Goal: Information Seeking & Learning: Learn about a topic

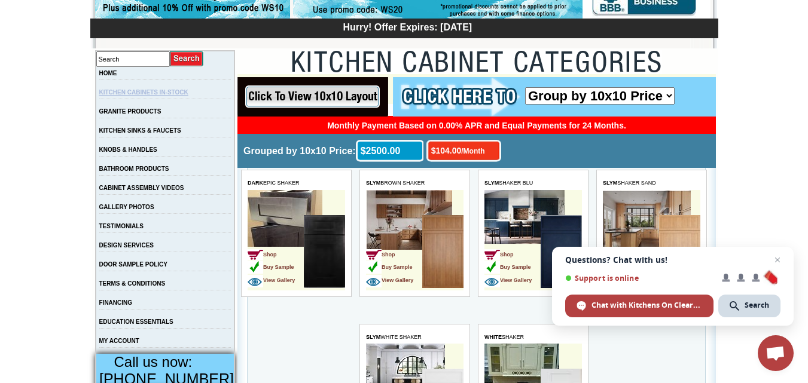
click at [181, 96] on link "KITCHEN CABINETS IN-STOCK" at bounding box center [143, 92] width 89 height 7
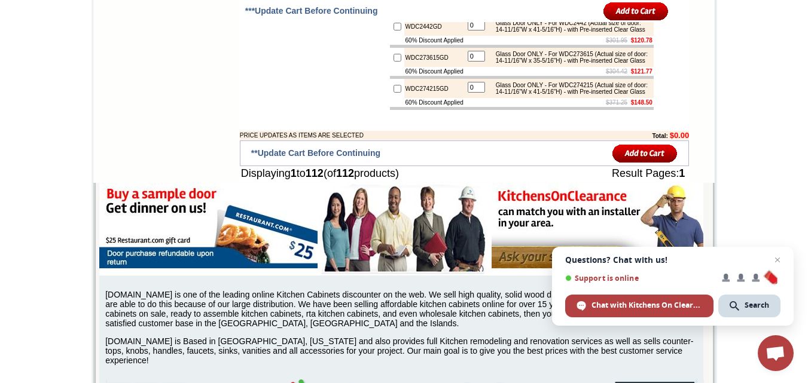
scroll to position [4655, 0]
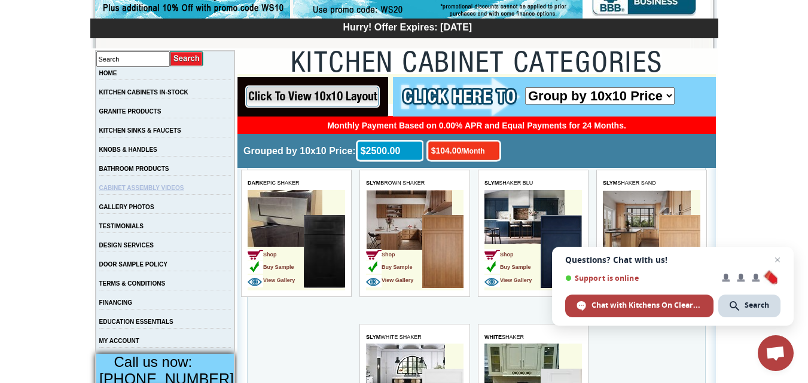
click at [151, 191] on link "CABINET ASSEMBLY VIDEOS" at bounding box center [141, 188] width 85 height 7
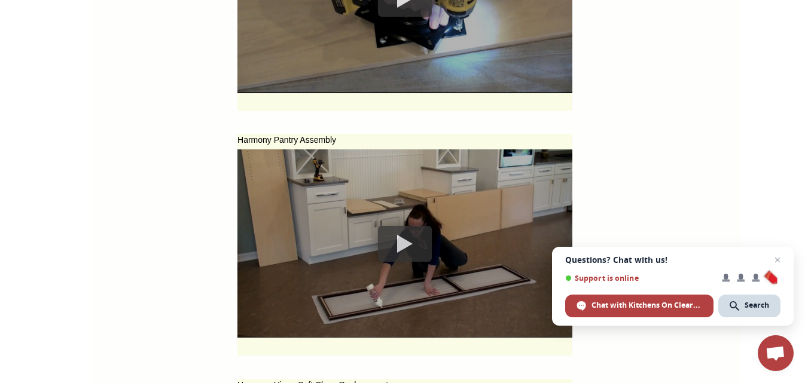
scroll to position [5068, 0]
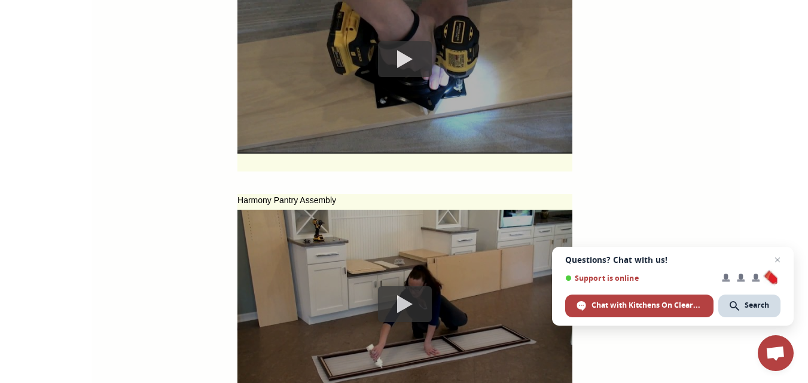
click at [385, 306] on div at bounding box center [405, 305] width 54 height 36
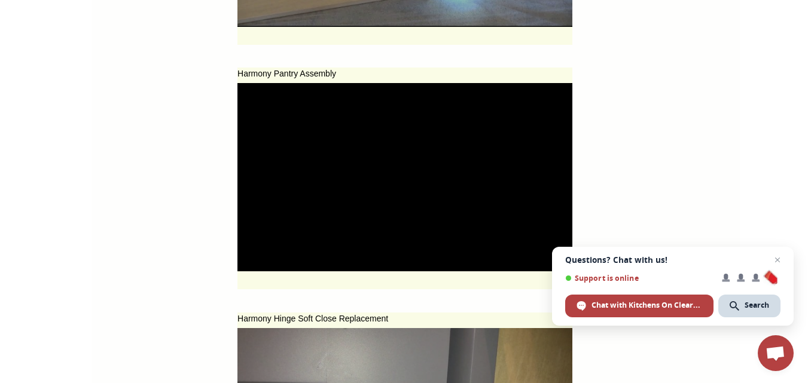
scroll to position [5205, 0]
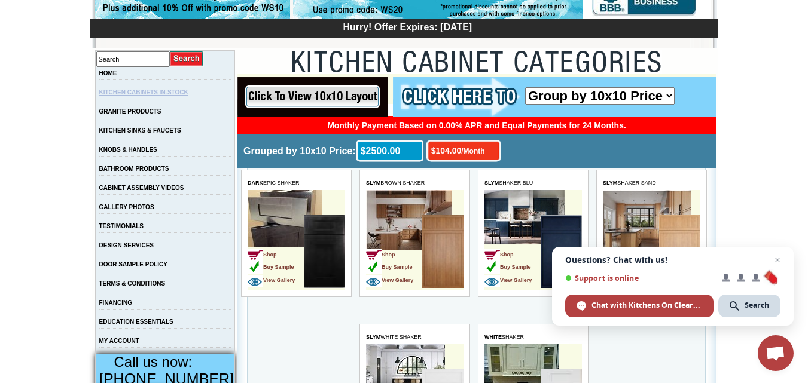
click at [140, 95] on link "KITCHEN CABINETS IN-STOCK" at bounding box center [143, 92] width 89 height 7
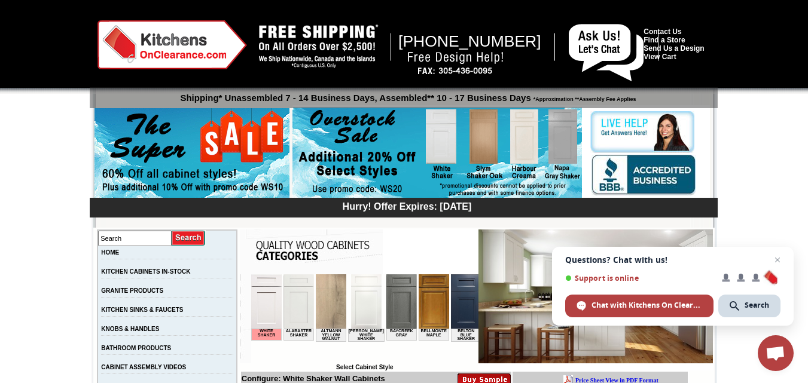
scroll to position [179, 0]
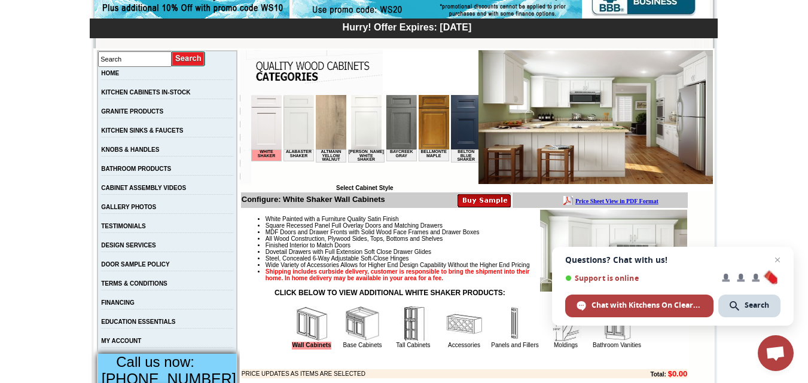
click at [427, 123] on img at bounding box center [433, 122] width 31 height 54
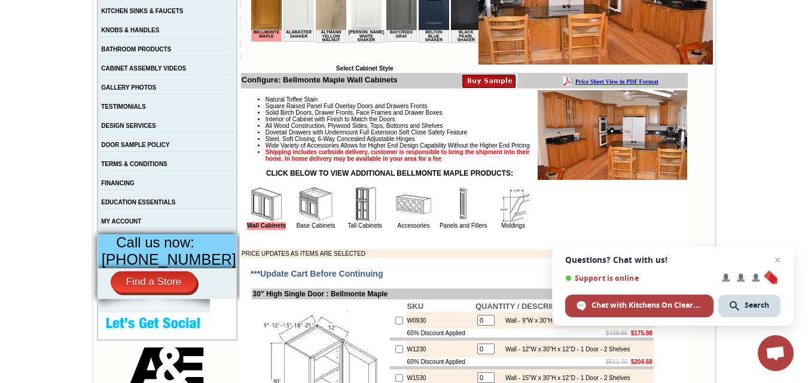
scroll to position [60, 0]
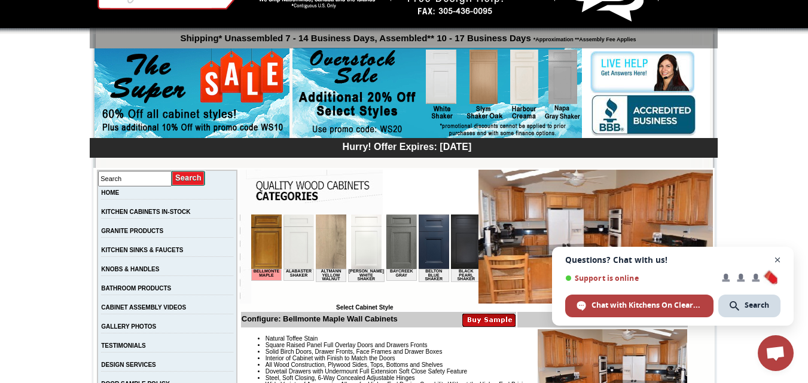
click at [777, 264] on span "Open chat" at bounding box center [778, 260] width 15 height 15
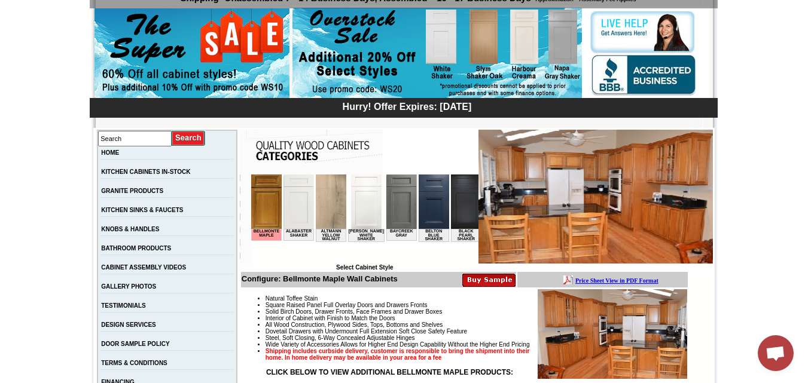
scroll to position [120, 0]
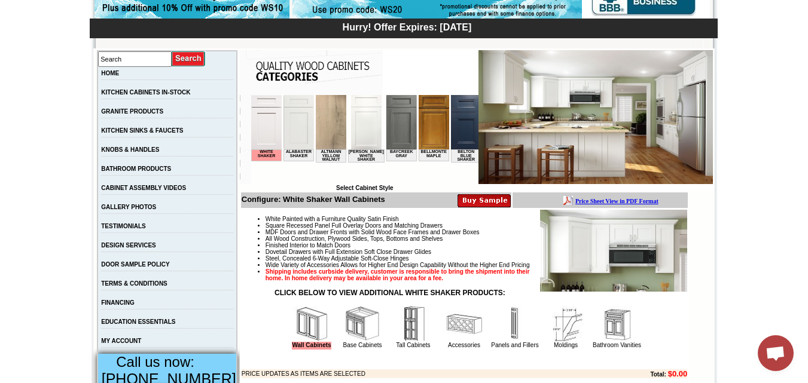
click at [291, 132] on img at bounding box center [298, 122] width 31 height 54
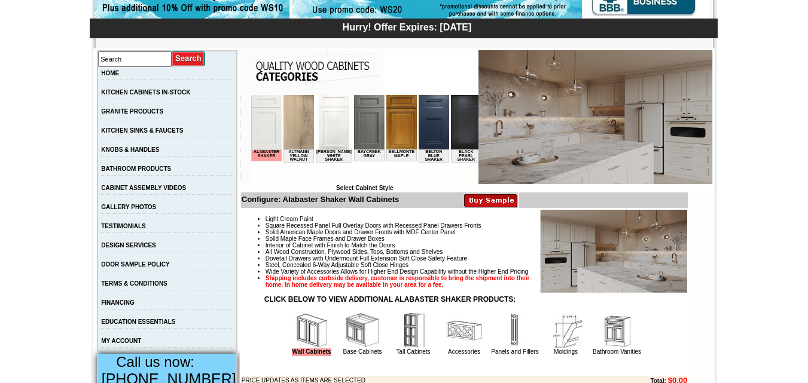
click at [358, 127] on img at bounding box center [369, 122] width 31 height 54
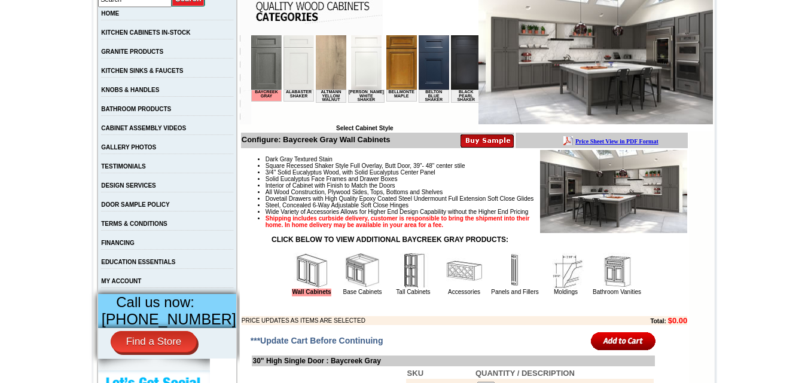
scroll to position [120, 0]
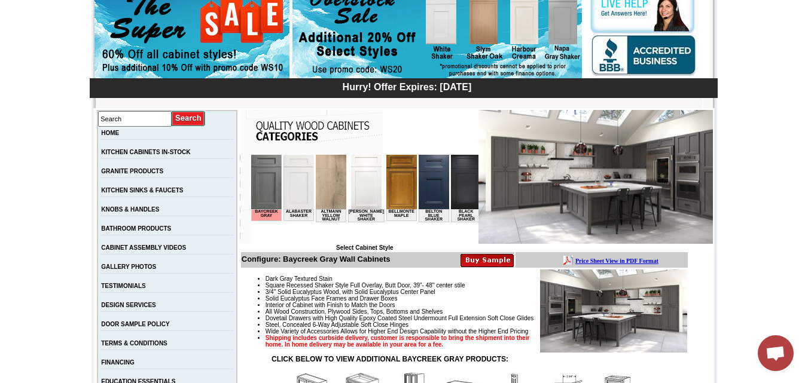
click at [429, 178] on img at bounding box center [433, 182] width 31 height 54
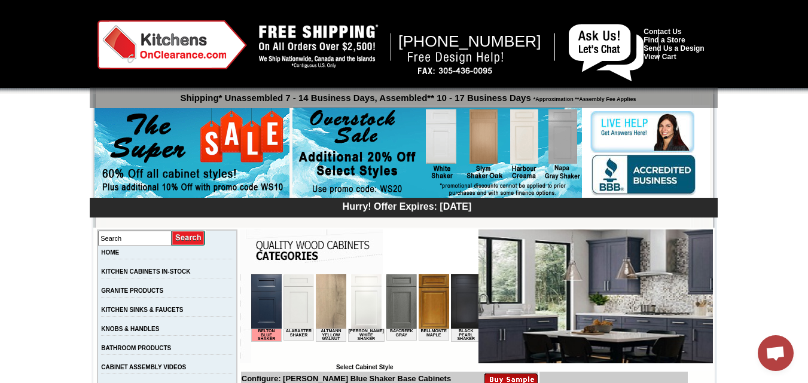
scroll to position [120, 0]
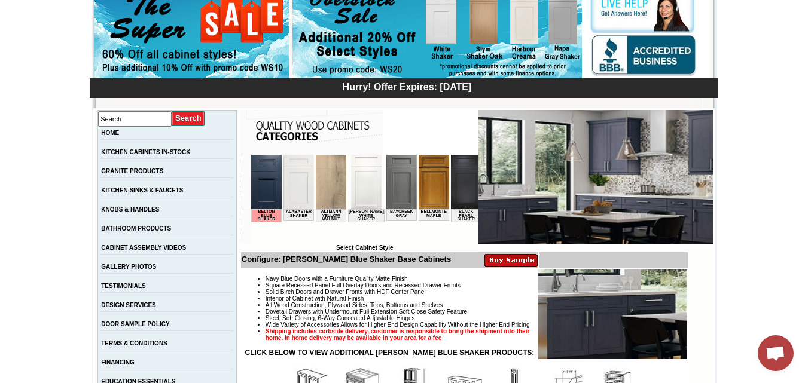
click at [457, 181] on img at bounding box center [465, 182] width 31 height 54
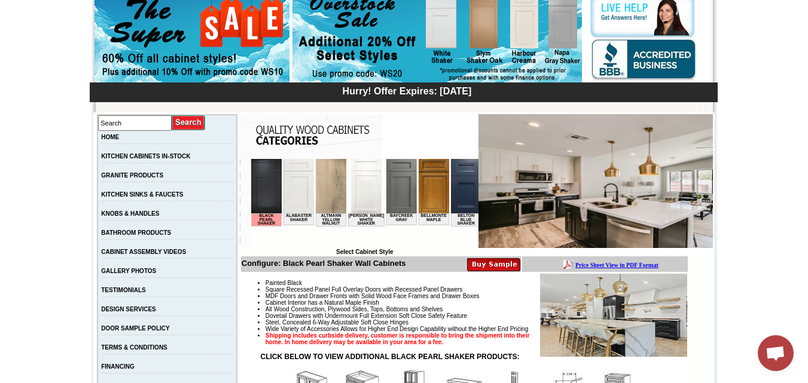
scroll to position [60, 0]
